Goal: Contribute content: Contribute content

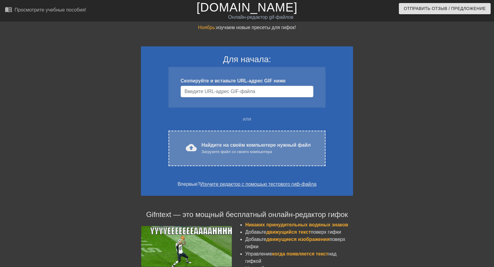
click at [287, 153] on div "Загрузите файл со своего компьютера" at bounding box center [255, 152] width 109 height 6
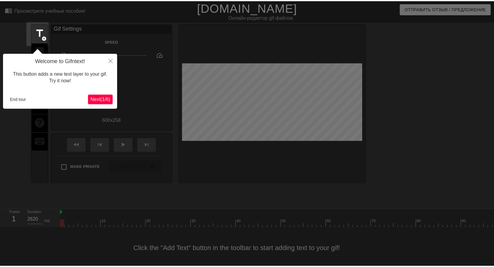
scroll to position [15, 0]
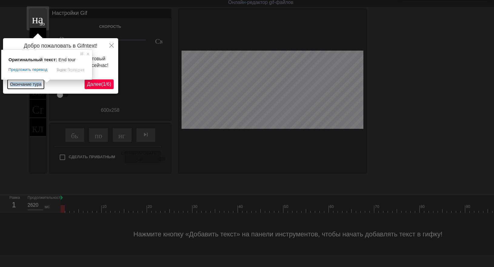
click at [22, 83] on ya-tr-span "Окончание тура" at bounding box center [25, 84] width 31 height 5
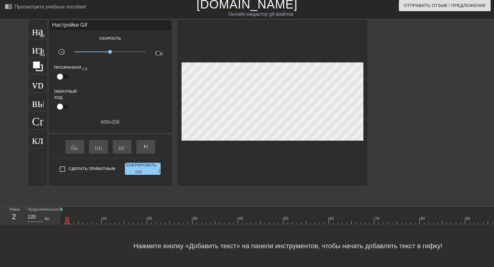
drag, startPoint x: 64, startPoint y: 216, endPoint x: 68, endPoint y: 217, distance: 5.0
click at [68, 217] on div at bounding box center [67, 221] width 4 height 8
drag, startPoint x: 61, startPoint y: 204, endPoint x: 65, endPoint y: 205, distance: 3.9
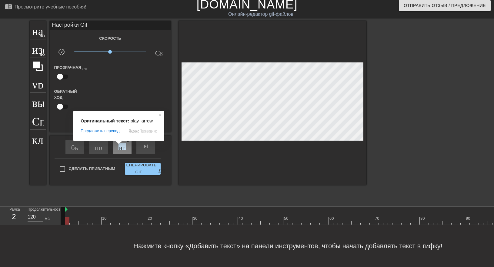
click at [120, 144] on ya-tr-span "играй_арроу" at bounding box center [139, 146] width 42 height 7
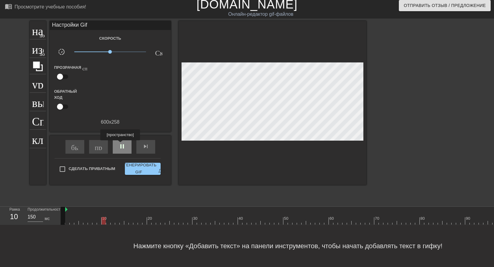
click at [120, 144] on span "pause" at bounding box center [121, 146] width 7 height 7
type input "120"
drag, startPoint x: 113, startPoint y: 218, endPoint x: 70, endPoint y: 218, distance: 43.0
click at [70, 218] on div at bounding box center [72, 221] width 4 height 8
click at [42, 32] on ya-tr-span "добавить_круг" at bounding box center [57, 34] width 35 height 5
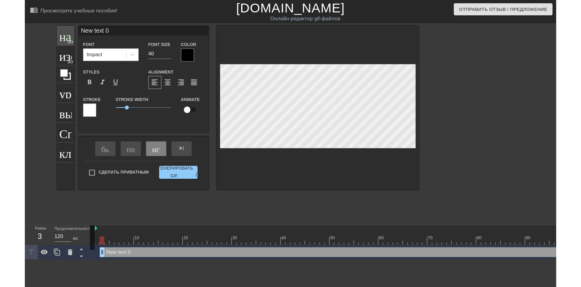
scroll to position [0, 0]
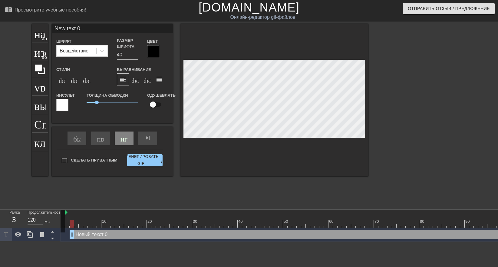
click at [84, 28] on input "New text 0" at bounding box center [112, 28] width 121 height 9
type input "N"
type input "дочка! мне бы перо по острее!"
click at [75, 226] on div at bounding box center [320, 224] width 518 height 8
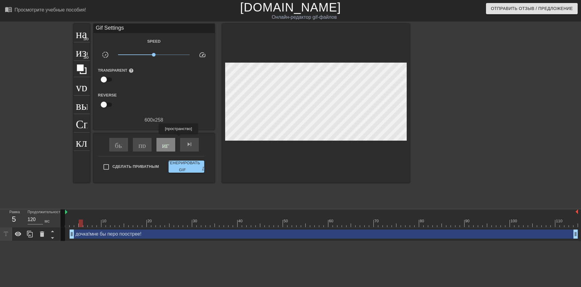
click at [171, 139] on div "играй_арроу" at bounding box center [166, 145] width 19 height 14
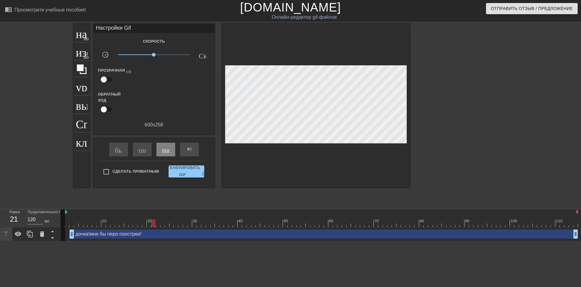
click at [171, 139] on div "быстрый поворот пропускать ранее пауза skip_next - пропустить следующий" at bounding box center [154, 149] width 99 height 23
click at [176, 110] on div "Обратный ход" at bounding box center [154, 103] width 121 height 24
click at [166, 151] on ya-tr-span "пауза" at bounding box center [170, 149] width 16 height 7
drag, startPoint x: 246, startPoint y: 224, endPoint x: 148, endPoint y: 223, distance: 97.8
click at [148, 223] on div at bounding box center [320, 224] width 518 height 8
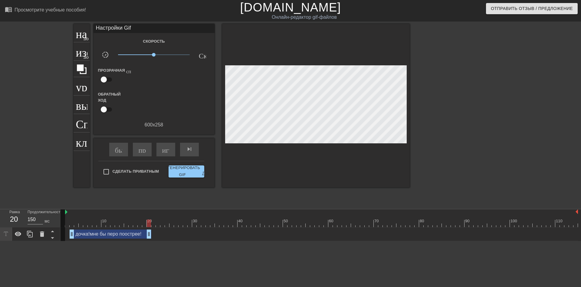
type input "140"
drag, startPoint x: 575, startPoint y: 237, endPoint x: 142, endPoint y: 236, distance: 433.1
click at [359, 138] on div at bounding box center [316, 106] width 188 height 164
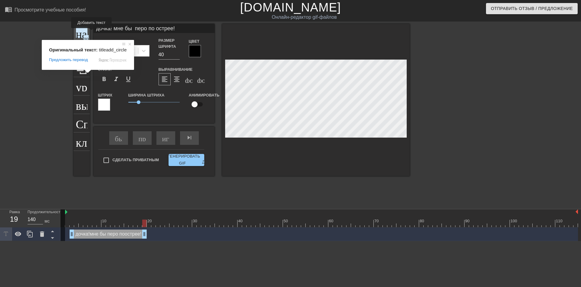
click at [85, 32] on ya-tr-span "название" at bounding box center [98, 33] width 44 height 12
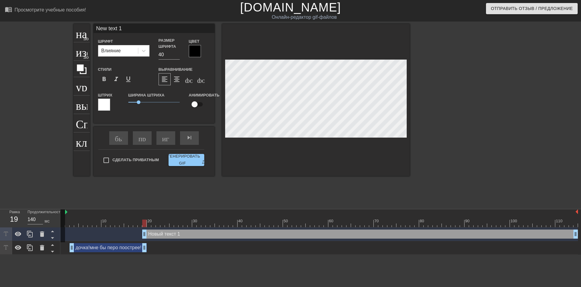
click at [124, 31] on input "New text 1" at bounding box center [154, 28] width 121 height 9
type input "N"
type input "вам для рыбы или для мяса!"
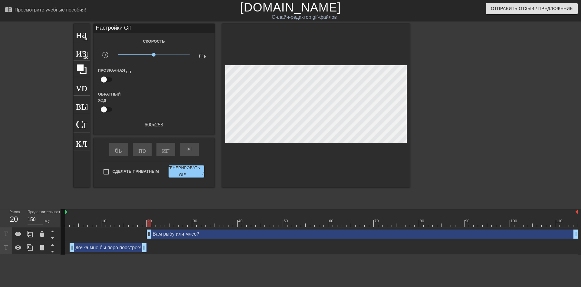
drag, startPoint x: 145, startPoint y: 237, endPoint x: 148, endPoint y: 237, distance: 3.3
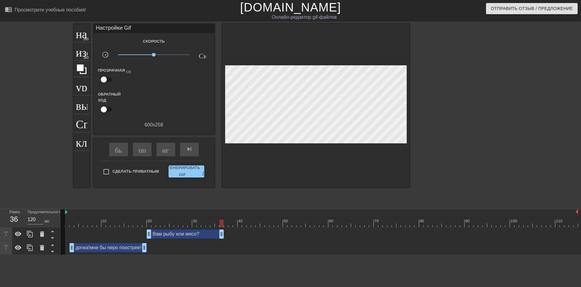
drag, startPoint x: 576, startPoint y: 234, endPoint x: 220, endPoint y: 244, distance: 355.4
click at [220, 244] on div "Вам рыбу или мясо? drag_handle - ручка перетаскивания drag_handle - ручка перет…" at bounding box center [321, 241] width 521 height 27
type input "130"
drag, startPoint x: 222, startPoint y: 236, endPoint x: 231, endPoint y: 240, distance: 10.6
click at [231, 240] on div "Вам рыбу или мясо? drag_handle - ручка перетаскивания drag_handle - ручка перет…" at bounding box center [320, 235] width 518 height 14
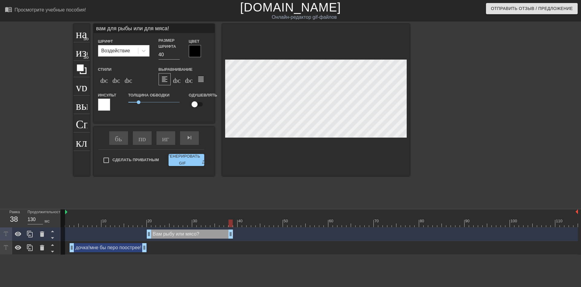
click at [168, 29] on input "вам для рыбы или для мяса!" at bounding box center [154, 28] width 121 height 9
type input "вам для рыбы или для мяса?"
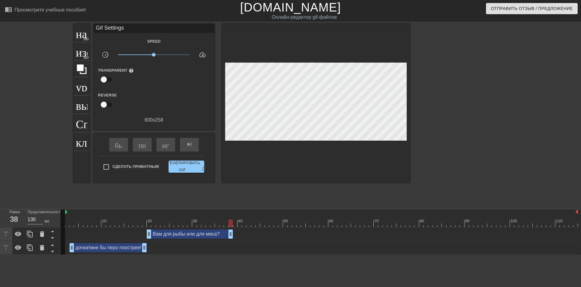
click at [452, 105] on div at bounding box center [462, 115] width 91 height 182
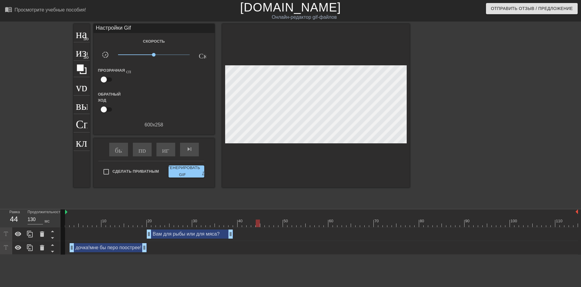
type input "120"
drag, startPoint x: 231, startPoint y: 224, endPoint x: 266, endPoint y: 227, distance: 34.9
click at [266, 227] on div at bounding box center [267, 224] width 4 height 8
click at [87, 34] on ya-tr-span "название" at bounding box center [98, 33] width 44 height 12
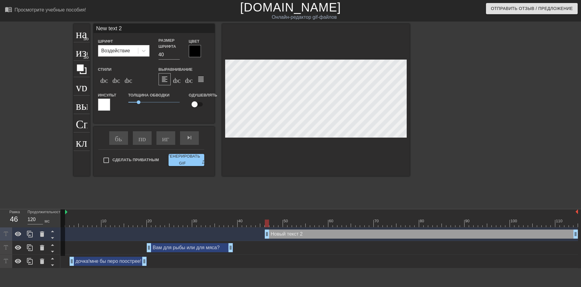
click at [125, 30] on input "New text 2" at bounding box center [154, 28] width 121 height 9
type input "N"
type input "мне для хохлятской свинины нужно!"
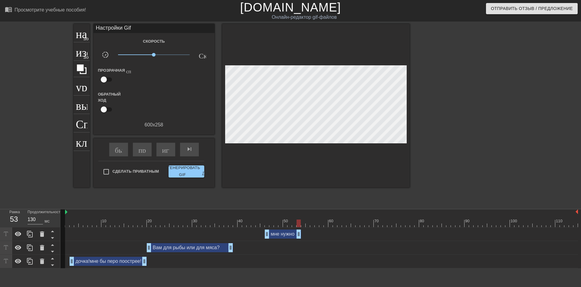
drag, startPoint x: 576, startPoint y: 237, endPoint x: 299, endPoint y: 237, distance: 276.8
drag, startPoint x: 298, startPoint y: 235, endPoint x: 368, endPoint y: 235, distance: 70.3
drag, startPoint x: 366, startPoint y: 226, endPoint x: 215, endPoint y: 228, distance: 150.2
click at [215, 228] on div "10 20 30 40 50 60 70 80 90 100 110 мне нужно для свининки по-украински! drag_ha…" at bounding box center [321, 239] width 521 height 59
click at [170, 151] on div "играй_арроу" at bounding box center [166, 150] width 19 height 14
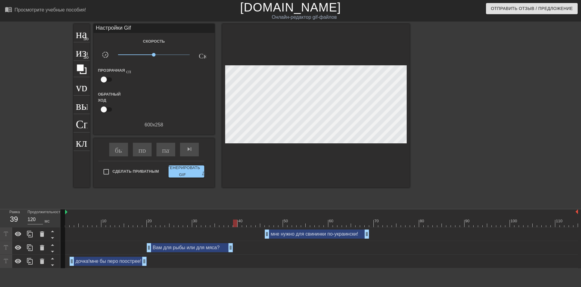
click at [347, 237] on div "мне нужно для свининки по-украински! drag_handle - ручка перетаскивания drag_ha…" at bounding box center [317, 234] width 104 height 9
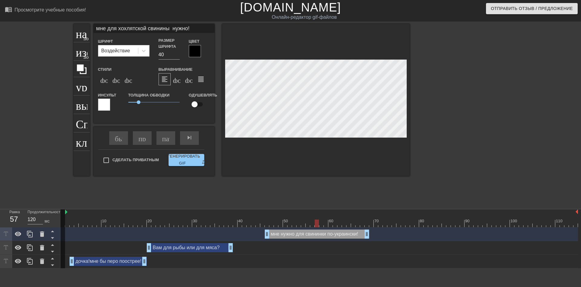
click at [190, 28] on input "мне для хохлятской свинины нужно!" at bounding box center [154, 28] width 121 height 9
type input "130"
type input "мне для хохлятской свинины нужно"
type input "150"
type input "мне для хохлятской свинины"
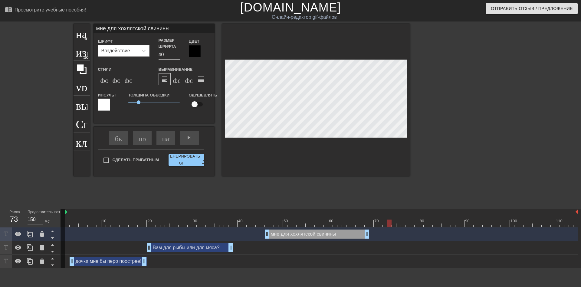
type input "120"
type input "мне для хохлятской сви"
type input "150"
type input "мне для хохлятской св"
type input "140"
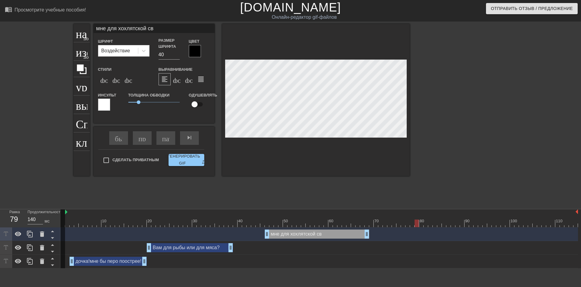
type input "мне для хохлятской с"
type input "150"
type input "мне для хохлятской"
type input "150"
type input "мне для хохлятской к"
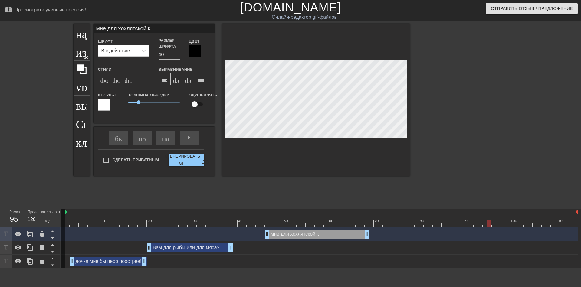
type input "150"
type input "мне для хохлятской ко"
type input "120"
type input "мне для хохлятской коз"
type input "120"
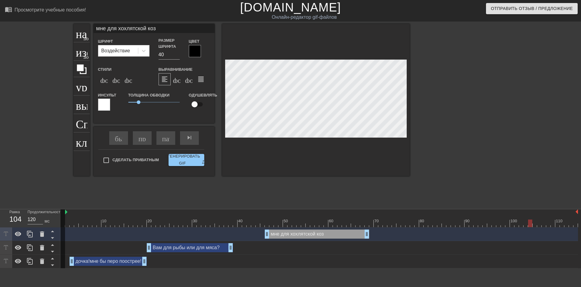
type input "мне для хохлятской козл"
type input "120"
type input "мне для хохлятской козля"
type input "120"
type input "мне для хохлятской козлят"
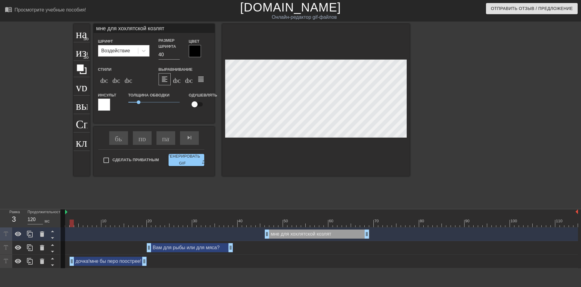
type input "170"
type input "мне для хохлятской козляти"
type input "120"
type input "мне для хохлятской козлятин"
type input "120"
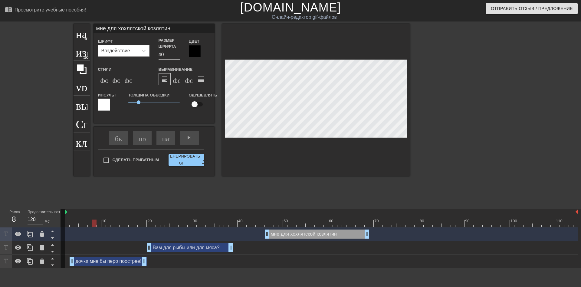
type input "мне для хохлятской козлятину"
type input "150"
type input "мне для хохлятской козлятину"
type input "120"
type input "мне для хохлятской козлятину н"
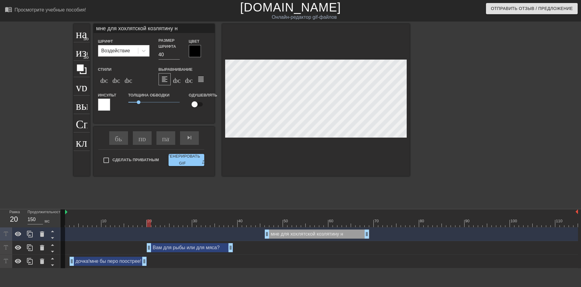
type input "120"
type input "мне для хохлятской козлятину ну"
type input "120"
type input "мне для хохлятской козлятину нуж"
type input "120"
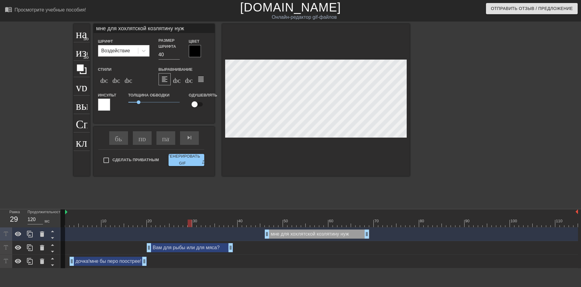
type input "мне для хохлятской козлятину нужн"
type input "150"
type input "мне для хохлятской козлятину нужно"
type input "150"
type input "мне для хохлятской козлятину нужно!"
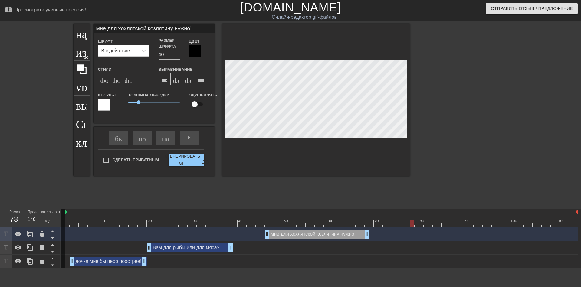
click at [172, 28] on input "мне для хохлятской козлятину нужно!" at bounding box center [154, 28] width 121 height 9
type input "120"
type input "мне для хохлятской козлятин нужно!"
type input "150"
type input "мне для хохлятской козлятины нужно!"
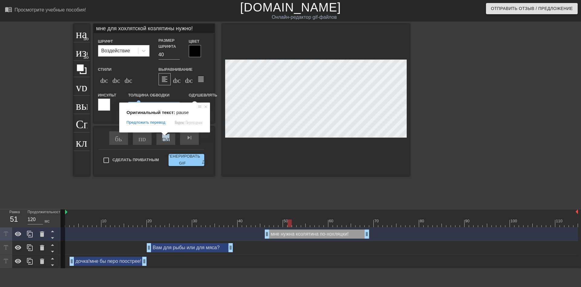
click at [166, 138] on div "пауза" at bounding box center [166, 138] width 19 height 14
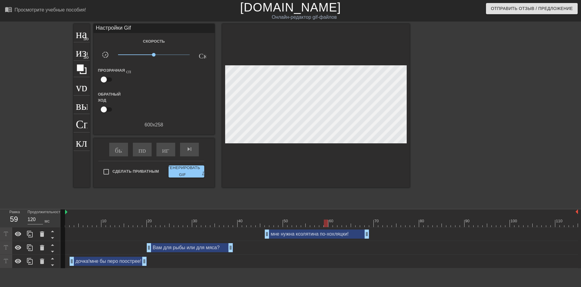
drag, startPoint x: 294, startPoint y: 226, endPoint x: 327, endPoint y: 225, distance: 33.6
click at [327, 225] on div at bounding box center [326, 224] width 4 height 8
drag, startPoint x: 367, startPoint y: 236, endPoint x: 354, endPoint y: 235, distance: 13.4
drag, startPoint x: 354, startPoint y: 235, endPoint x: 346, endPoint y: 235, distance: 7.6
type input "130"
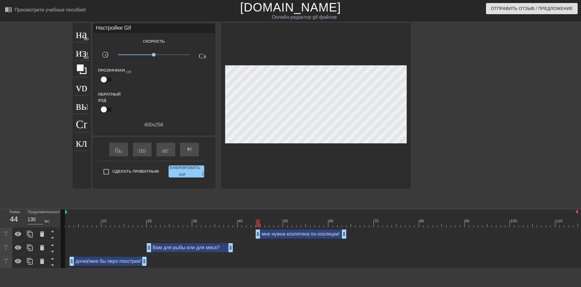
drag, startPoint x: 266, startPoint y: 237, endPoint x: 257, endPoint y: 235, distance: 9.2
click at [81, 33] on ya-tr-span "название" at bounding box center [98, 33] width 44 height 12
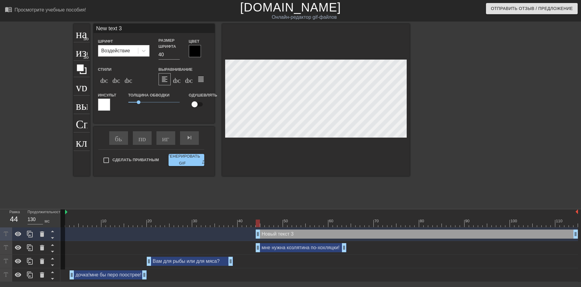
click at [124, 30] on input "New text 3" at bounding box center [154, 28] width 121 height 9
type input "N"
type input "разделывать буду!"
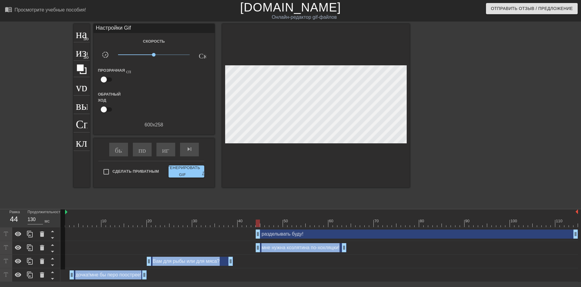
drag, startPoint x: 260, startPoint y: 234, endPoint x: 344, endPoint y: 235, distance: 84.5
click at [344, 235] on body "menu_book_бук меню Просмотрите учебные пособия! [DOMAIN_NAME] Онлайн-редактор g…" at bounding box center [290, 141] width 581 height 282
drag, startPoint x: 257, startPoint y: 235, endPoint x: 346, endPoint y: 236, distance: 89.0
click at [346, 236] on div "разделывать буду! drag_handle - ручка перетаскивания drag_handle - ручка перета…" at bounding box center [320, 234] width 518 height 9
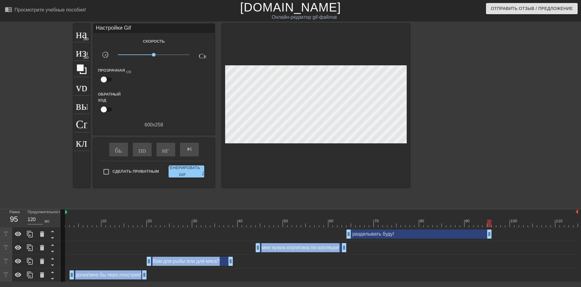
drag, startPoint x: 576, startPoint y: 238, endPoint x: 491, endPoint y: 238, distance: 84.8
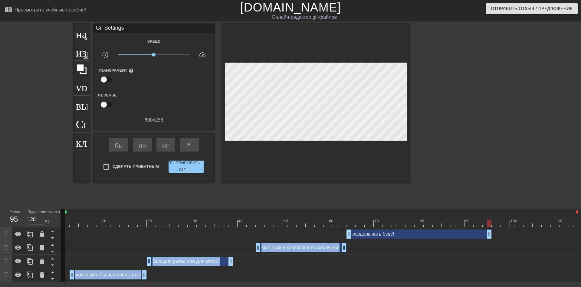
scroll to position [0, 5]
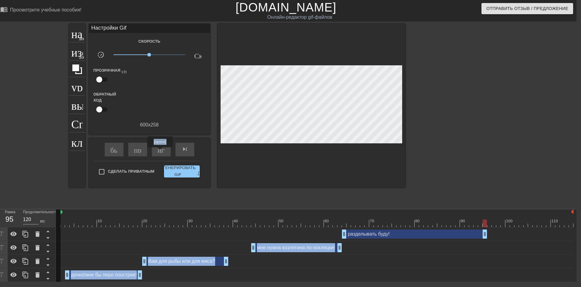
click at [160, 152] on ya-tr-span "играй_арроу" at bounding box center [179, 149] width 42 height 7
drag, startPoint x: 571, startPoint y: 212, endPoint x: 564, endPoint y: 212, distance: 7.3
click at [493, 212] on div at bounding box center [317, 213] width 513 height 6
click at [493, 210] on div at bounding box center [317, 213] width 513 height 6
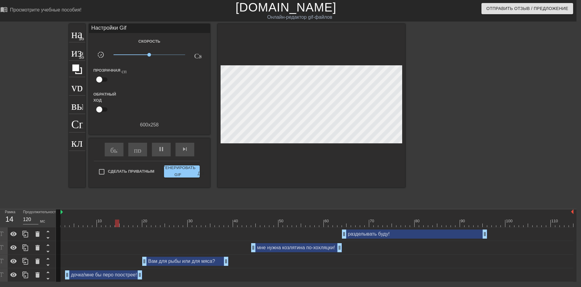
click at [493, 209] on div "Рамка 14 Продолжительность 120 мс 10 20 30 40 50 60 70 80 90 100 110 разделыват…" at bounding box center [285, 245] width 581 height 73
drag, startPoint x: 570, startPoint y: 222, endPoint x: 547, endPoint y: 223, distance: 23.0
click at [493, 223] on div at bounding box center [549, 224] width 4 height 8
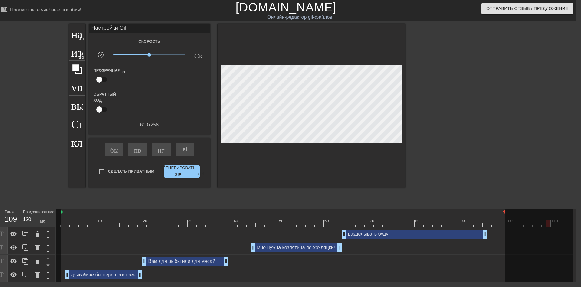
drag, startPoint x: 573, startPoint y: 211, endPoint x: 506, endPoint y: 215, distance: 67.3
click at [493, 215] on div "10 20 30 40 50 60 70 80 90 100 110" at bounding box center [315, 219] width 518 height 18
click at [157, 151] on div "играй_арроу" at bounding box center [161, 150] width 19 height 14
drag, startPoint x: 504, startPoint y: 213, endPoint x: 495, endPoint y: 214, distance: 8.9
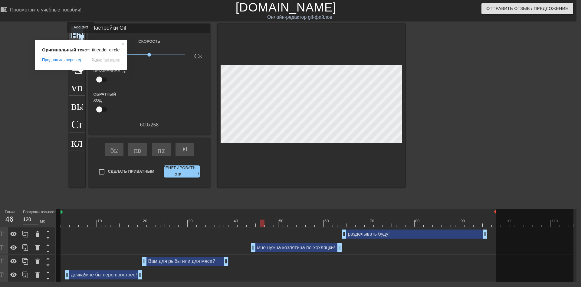
click at [81, 37] on ya-tr-span "добавить_круг" at bounding box center [96, 37] width 35 height 5
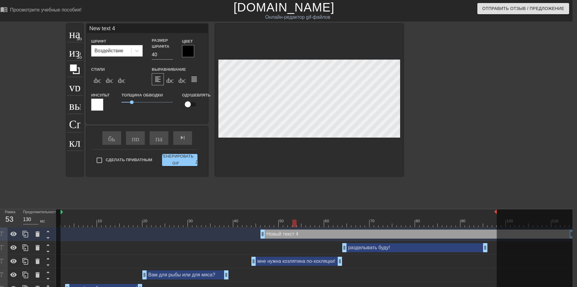
click at [118, 28] on input "New text 4" at bounding box center [147, 28] width 121 height 9
type input "120"
type input "New t"
type input "150"
type input "N"
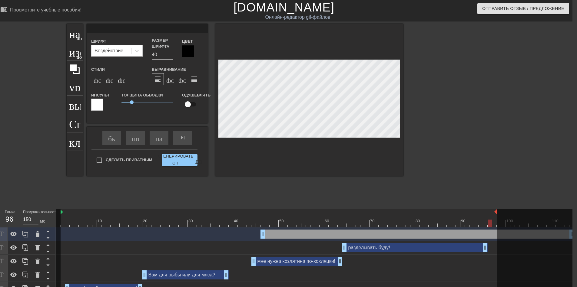
type input "120"
type input "p"
type input "150"
type input "pi"
type input "120"
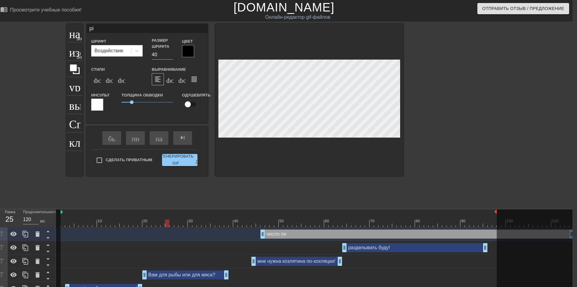
type input "pin"
type input "120"
type input "pinh"
type input "120"
type input "pinhea"
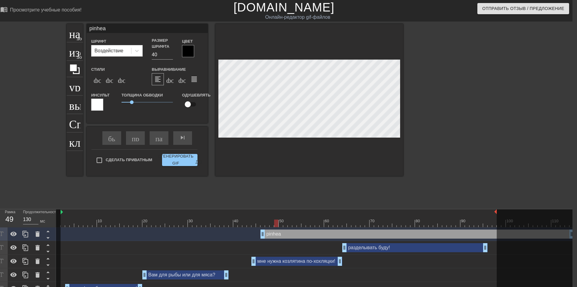
type input "120"
type input "pinhead"
type input "120"
type input "pinhead."
type input "120"
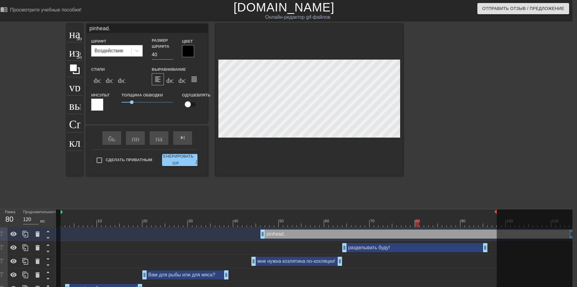
type input "pinhead.c"
type input "150"
type input "[DOMAIN_NAME]"
type input "120"
type input "[DOMAIN_NAME]"
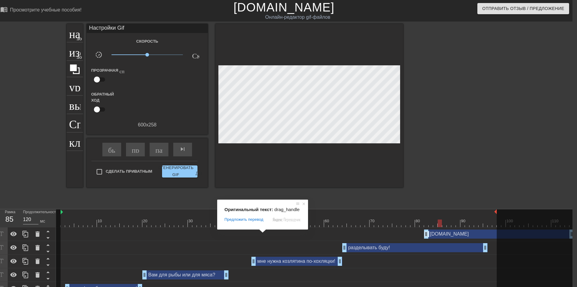
drag, startPoint x: 263, startPoint y: 237, endPoint x: 428, endPoint y: 235, distance: 165.1
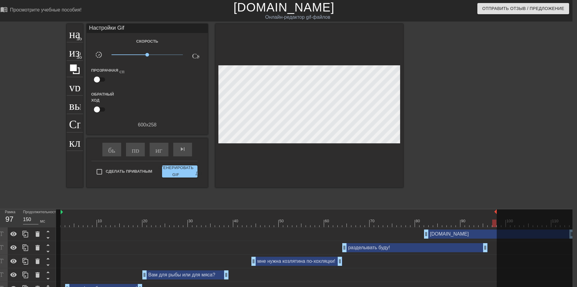
drag, startPoint x: 571, startPoint y: 236, endPoint x: 534, endPoint y: 234, distance: 37.0
click at [493, 234] on div at bounding box center [535, 254] width 77 height 88
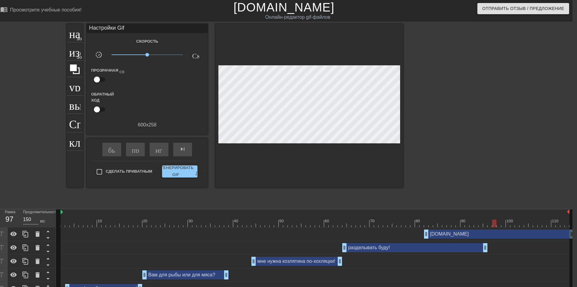
drag, startPoint x: 496, startPoint y: 212, endPoint x: 568, endPoint y: 216, distance: 71.6
click at [493, 216] on div "10 20 30 40 50 60 70 80 90 100 110" at bounding box center [315, 219] width 518 height 18
click at [493, 212] on div at bounding box center [571, 255] width 5 height 91
drag, startPoint x: 572, startPoint y: 233, endPoint x: 557, endPoint y: 232, distance: 14.5
click at [493, 232] on div "10 20 30 40 50 60 70 80 90 100 110 [DOMAIN_NAME] drag_handle - ручка перетаскив…" at bounding box center [314, 253] width 516 height 86
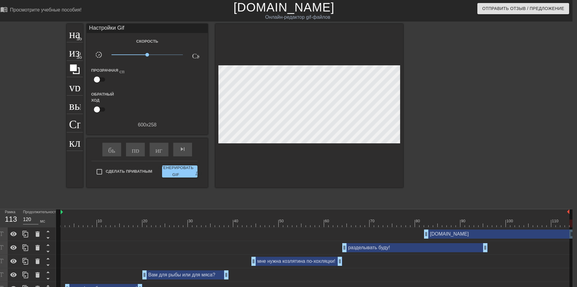
drag, startPoint x: 567, startPoint y: 224, endPoint x: 571, endPoint y: 225, distance: 3.7
click at [493, 225] on div "10 20 30 40 50 60 70 80 90 100 110" at bounding box center [315, 219] width 518 height 18
click at [493, 212] on div "10 20 30 40 50 60 70 80 90 100 110" at bounding box center [315, 219] width 518 height 18
drag, startPoint x: 567, startPoint y: 224, endPoint x: 510, endPoint y: 224, distance: 56.9
click at [493, 224] on div at bounding box center [315, 224] width 518 height 8
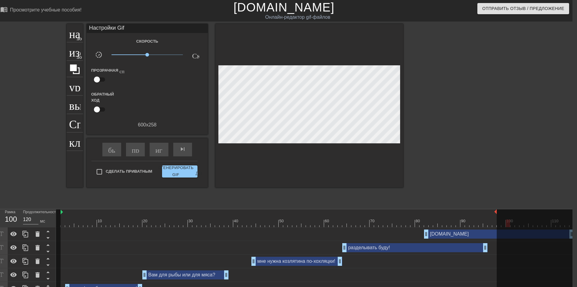
drag, startPoint x: 568, startPoint y: 213, endPoint x: 496, endPoint y: 220, distance: 72.8
click at [493, 220] on div "10 20 30 40 50 60 70 80 90 100 110" at bounding box center [315, 219] width 518 height 18
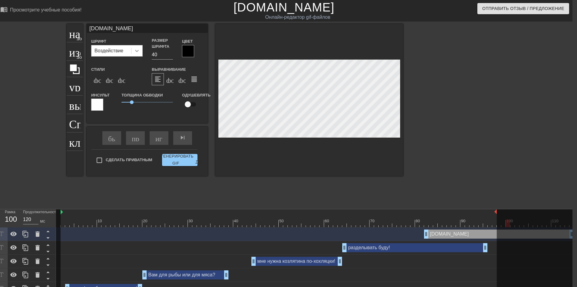
click at [139, 50] on icon at bounding box center [137, 51] width 6 height 6
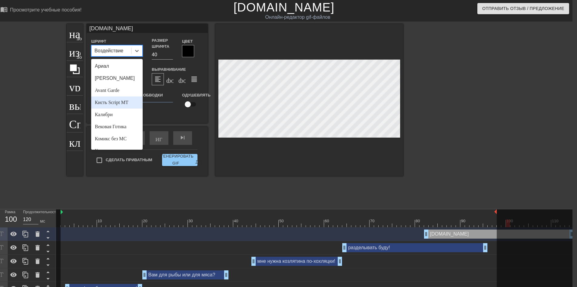
click at [124, 99] on div "Кисть Script MT" at bounding box center [116, 103] width 51 height 12
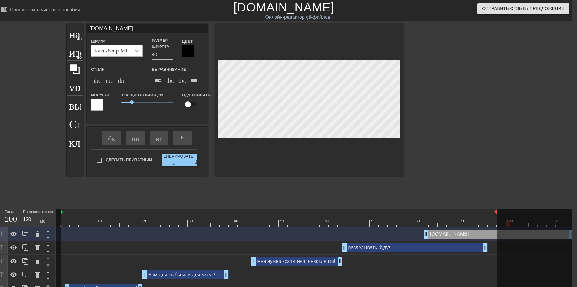
click at [138, 51] on icon at bounding box center [137, 51] width 6 height 6
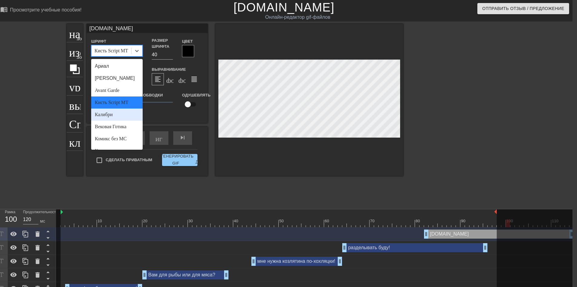
click at [124, 113] on div "Калибри" at bounding box center [116, 115] width 51 height 12
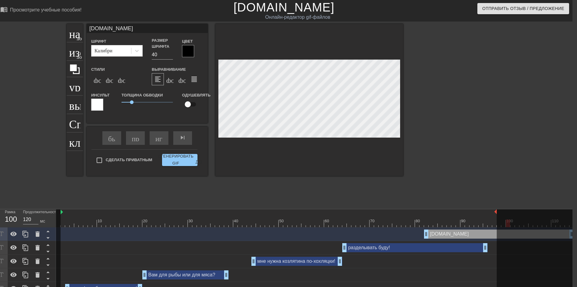
click at [432, 156] on div at bounding box center [455, 115] width 91 height 182
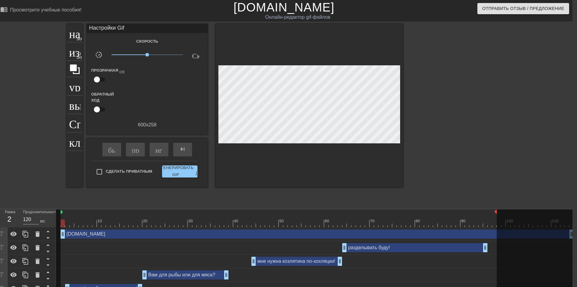
drag, startPoint x: 425, startPoint y: 236, endPoint x: 63, endPoint y: 239, distance: 362.2
click at [157, 149] on ya-tr-span "играй_арроу" at bounding box center [176, 149] width 42 height 7
type input "120"
click at [98, 170] on input "Сделать Приватным" at bounding box center [99, 172] width 13 height 13
checkbox input "true"
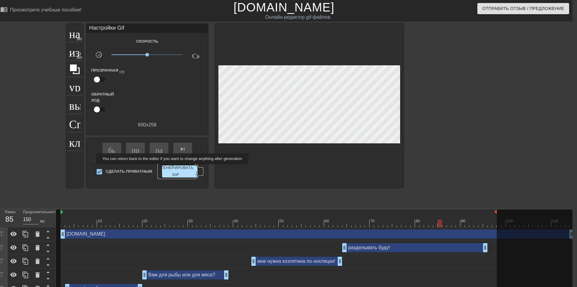
type input "120"
click at [173, 169] on ya-tr-span "Сгенерировать GIF" at bounding box center [175, 172] width 35 height 14
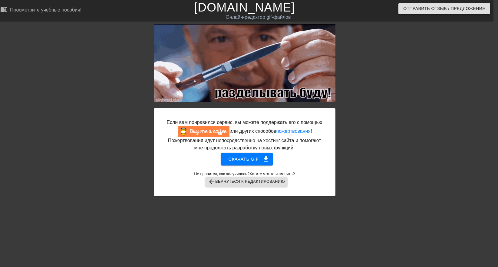
click at [401, 97] on div at bounding box center [388, 115] width 91 height 182
